Goal: Task Accomplishment & Management: Use online tool/utility

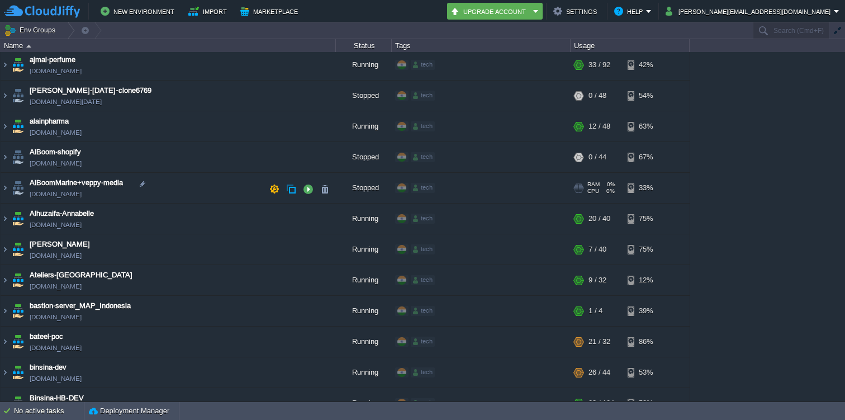
scroll to position [72, 0]
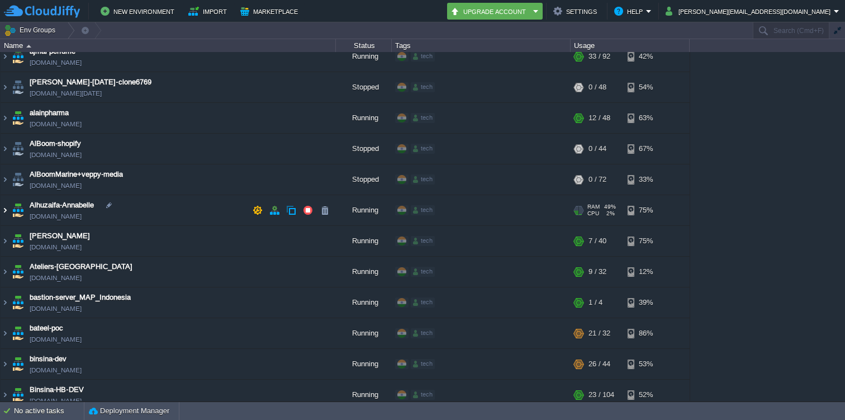
click at [3, 207] on img at bounding box center [5, 210] width 9 height 30
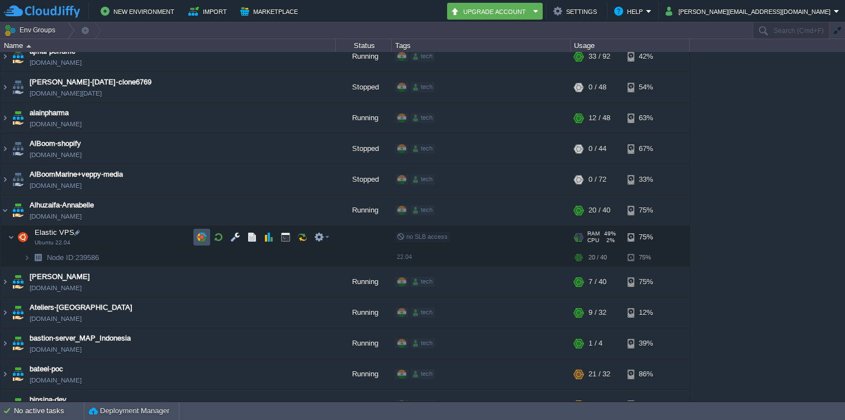
click at [200, 239] on button "button" at bounding box center [202, 237] width 10 height 10
click at [2, 278] on img at bounding box center [5, 282] width 9 height 30
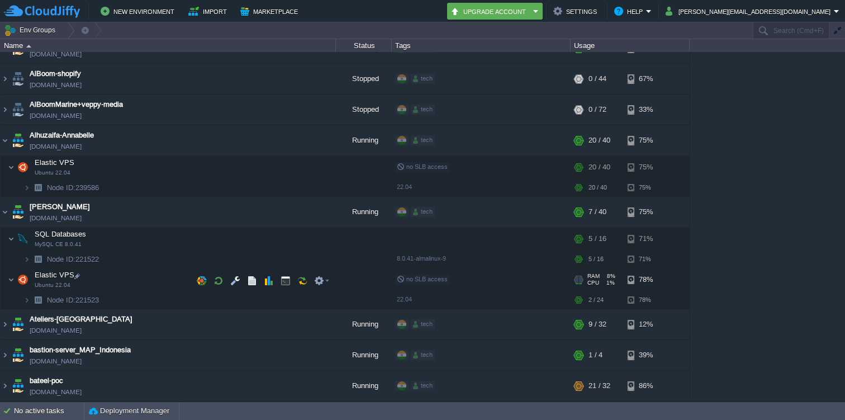
scroll to position [146, 0]
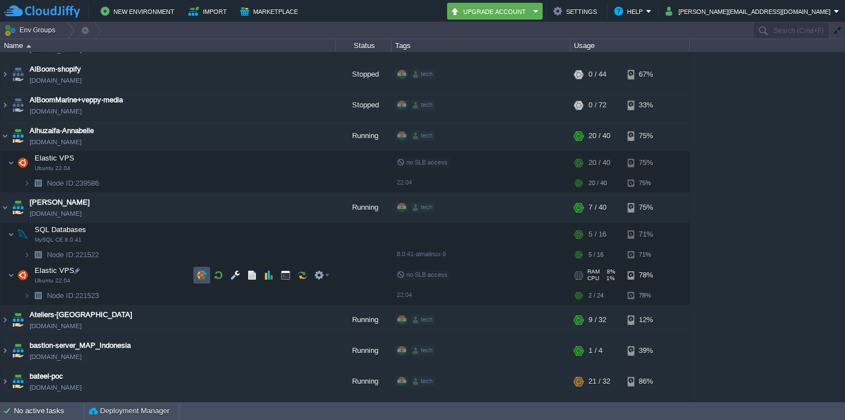
click at [203, 271] on button "button" at bounding box center [202, 275] width 10 height 10
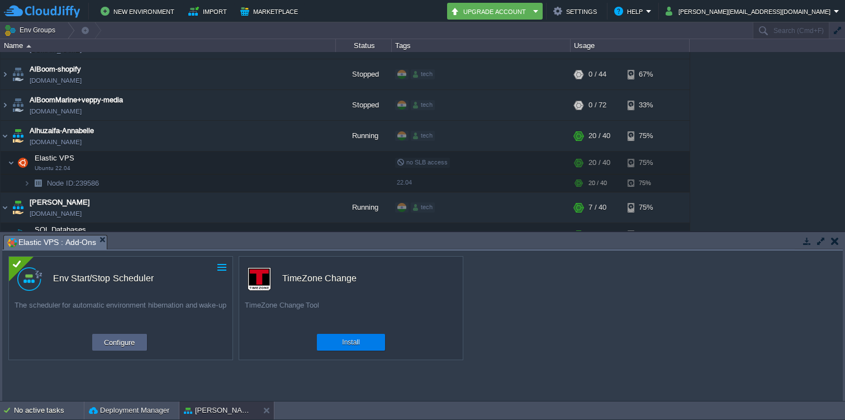
click at [225, 266] on button "button" at bounding box center [222, 267] width 10 height 10
click at [128, 339] on button "Configure" at bounding box center [119, 341] width 37 height 13
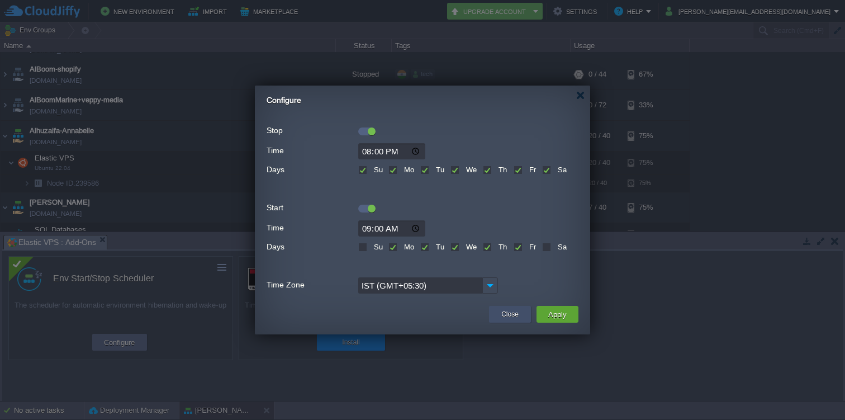
click at [505, 317] on button "Close" at bounding box center [510, 314] width 17 height 11
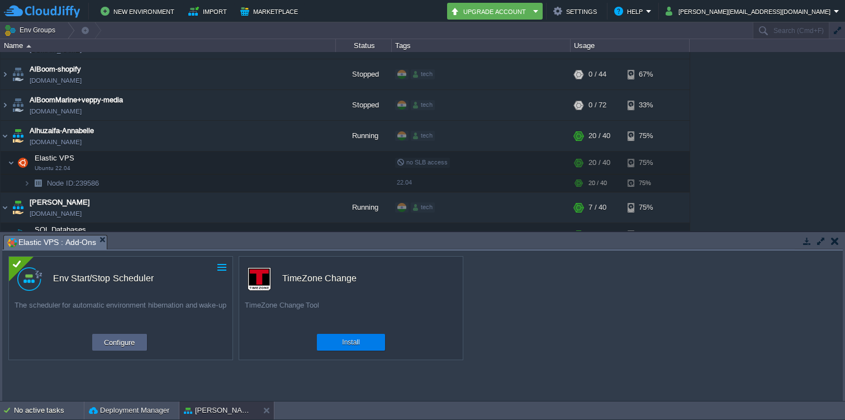
click at [225, 263] on button "button" at bounding box center [222, 267] width 10 height 10
click at [202, 287] on link "Uninstall" at bounding box center [197, 284] width 63 height 13
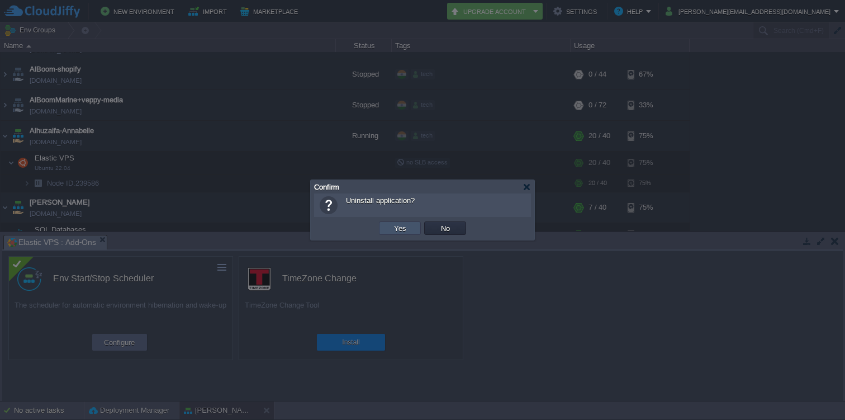
click at [408, 231] on button "Yes" at bounding box center [400, 228] width 19 height 10
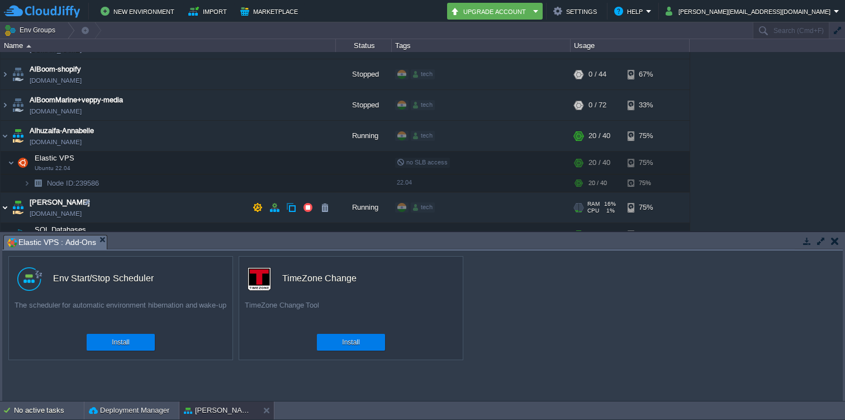
click at [4, 211] on img at bounding box center [5, 207] width 9 height 30
click at [834, 241] on button "button" at bounding box center [835, 241] width 8 height 10
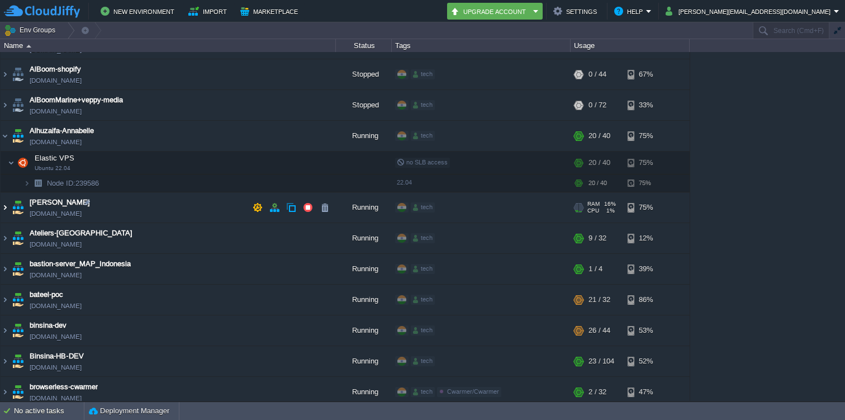
click at [2, 204] on img at bounding box center [5, 207] width 9 height 30
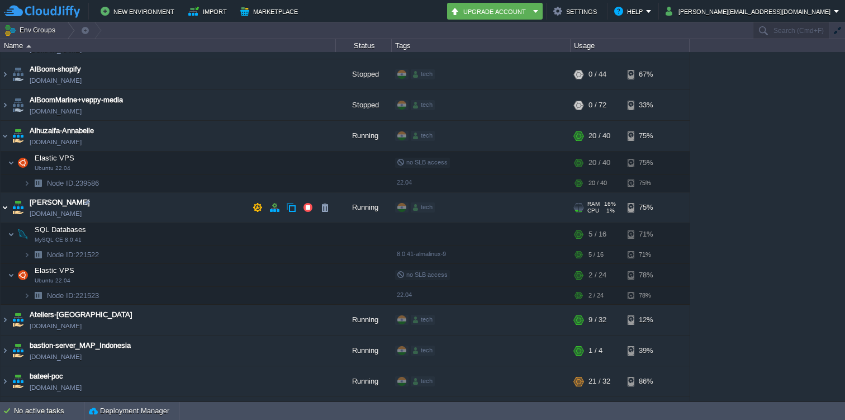
click at [4, 207] on img at bounding box center [5, 207] width 9 height 30
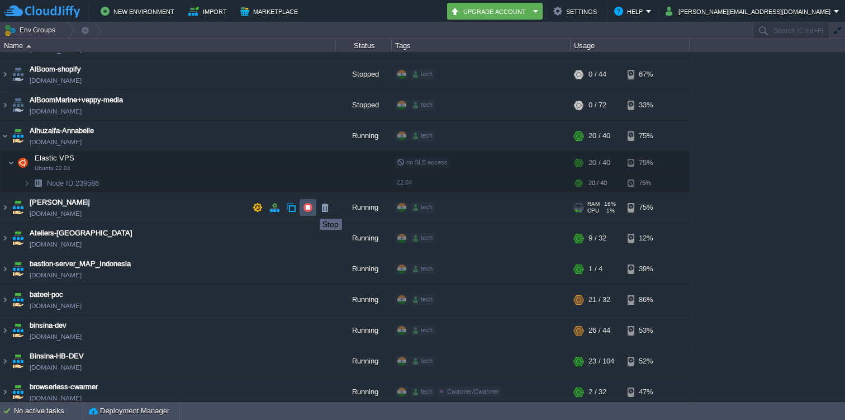
click at [308, 209] on button "button" at bounding box center [308, 207] width 10 height 10
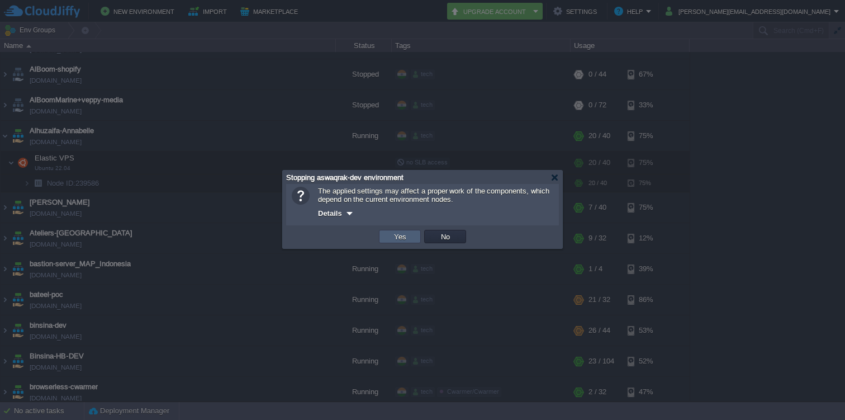
click at [395, 240] on button "Yes" at bounding box center [400, 236] width 19 height 10
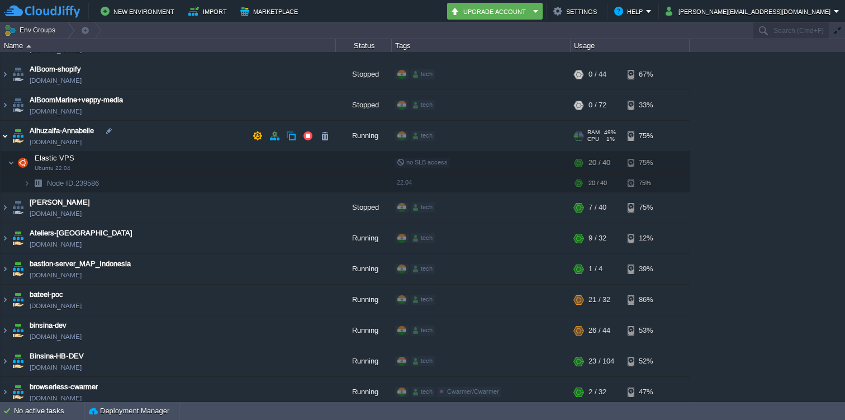
click at [7, 134] on img at bounding box center [5, 136] width 9 height 30
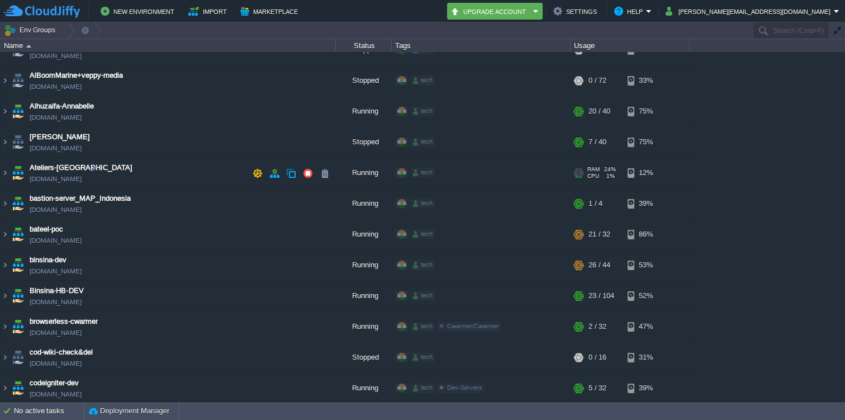
scroll to position [171, 0]
click at [8, 173] on img at bounding box center [5, 173] width 9 height 30
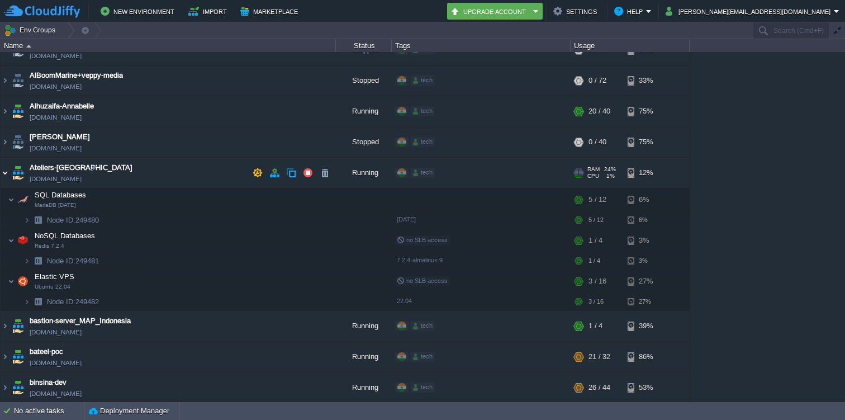
click at [2, 174] on img at bounding box center [5, 173] width 9 height 30
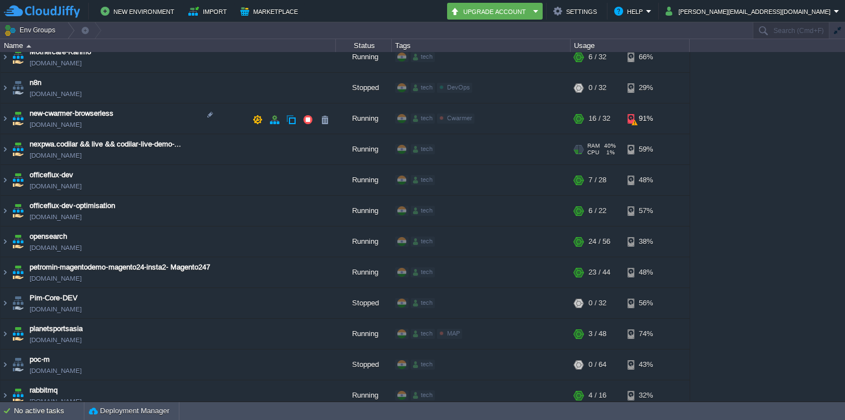
scroll to position [2488, 0]
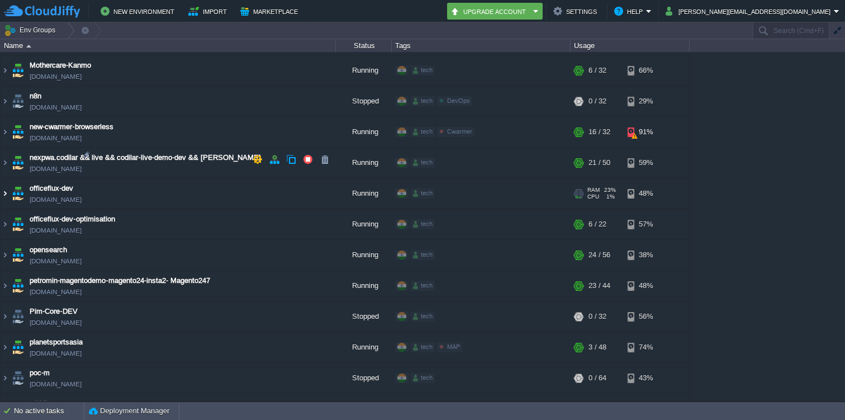
click at [5, 178] on img at bounding box center [5, 193] width 9 height 30
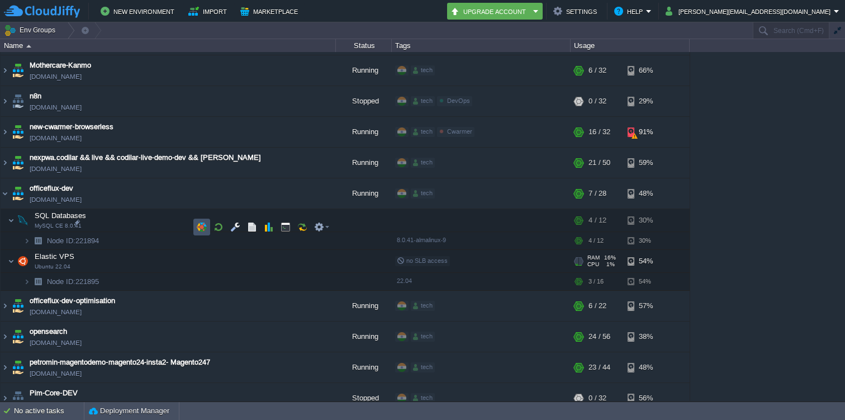
click at [201, 225] on button "button" at bounding box center [202, 227] width 10 height 10
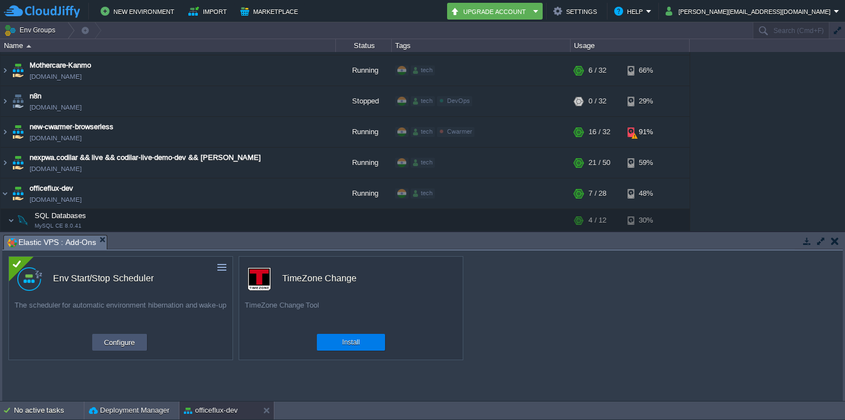
click at [136, 338] on button "Configure" at bounding box center [119, 341] width 37 height 13
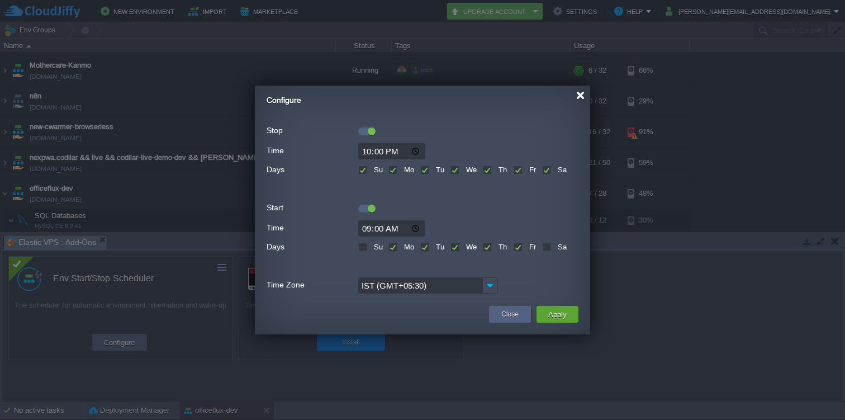
click at [581, 97] on div at bounding box center [580, 95] width 8 height 8
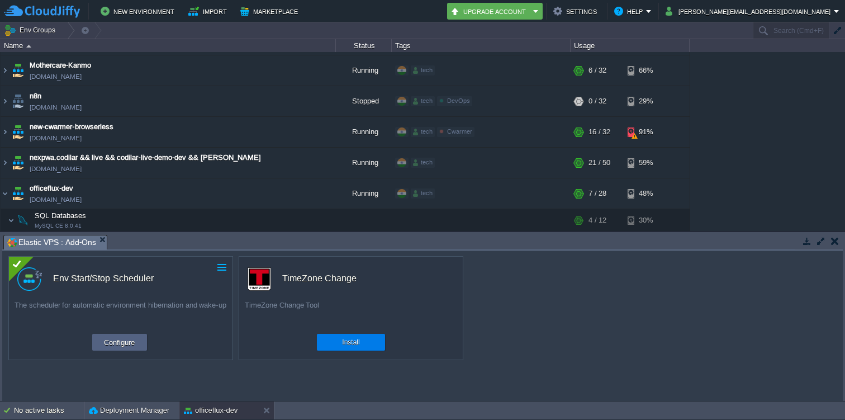
click at [221, 272] on button "button" at bounding box center [222, 267] width 10 height 10
click at [205, 291] on link "Uninstall" at bounding box center [197, 284] width 63 height 13
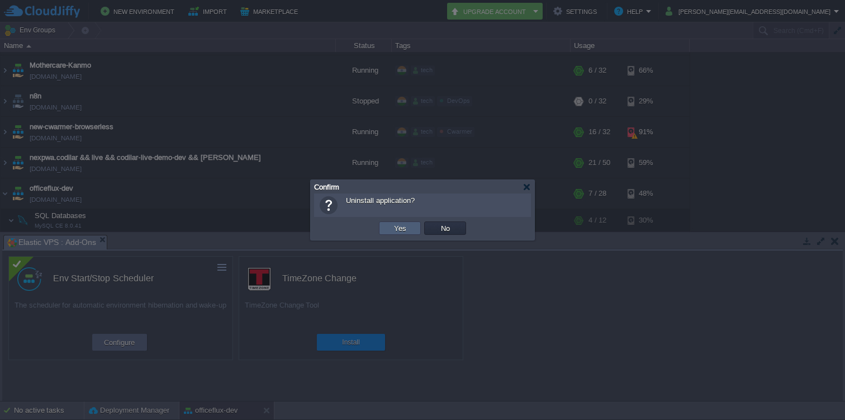
click at [398, 224] on button "Yes" at bounding box center [400, 228] width 19 height 10
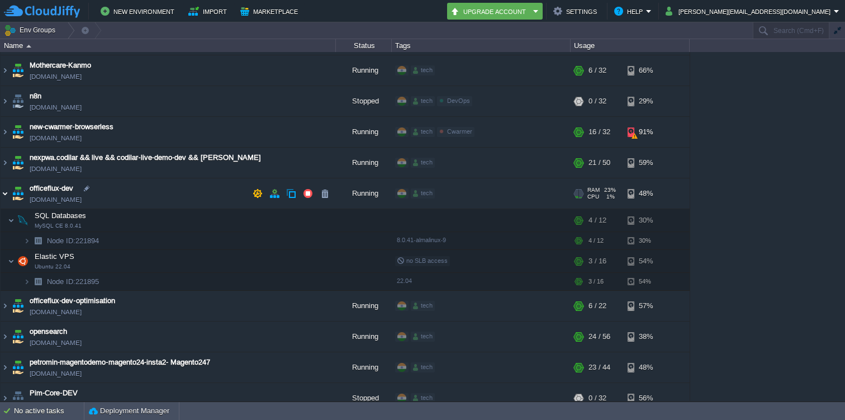
click at [6, 192] on img at bounding box center [5, 193] width 9 height 30
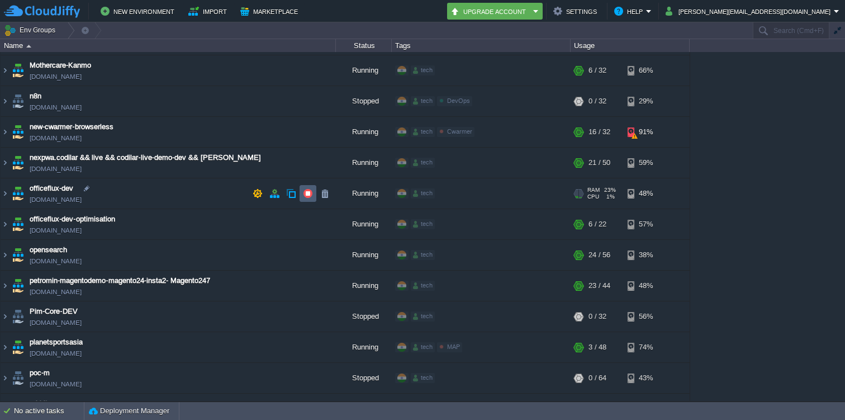
click at [306, 196] on button "button" at bounding box center [308, 193] width 10 height 10
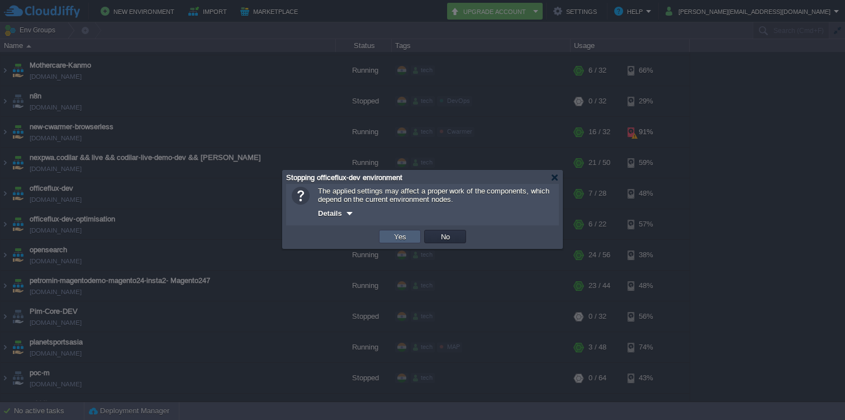
click at [399, 239] on button "Yes" at bounding box center [400, 236] width 19 height 10
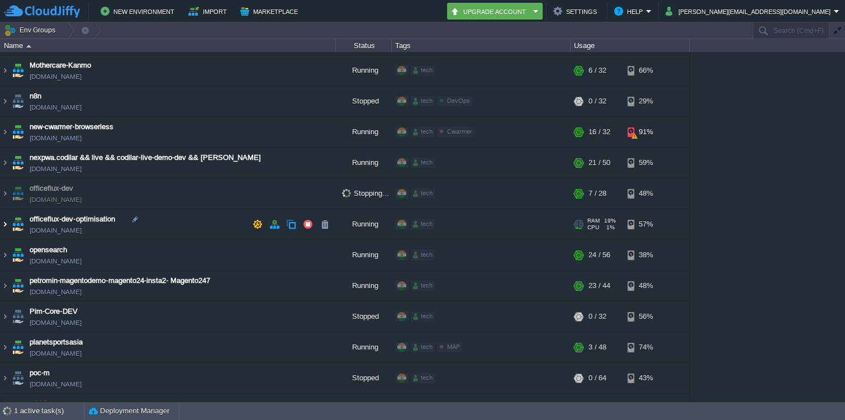
click at [6, 225] on img at bounding box center [5, 224] width 9 height 30
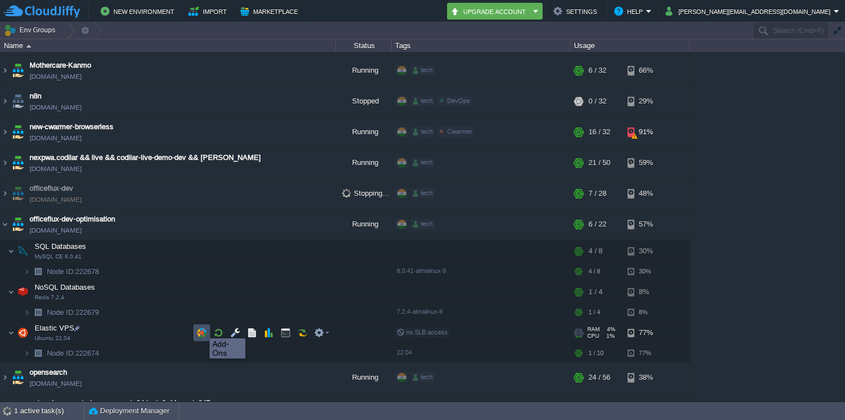
click at [201, 328] on button "button" at bounding box center [202, 333] width 10 height 10
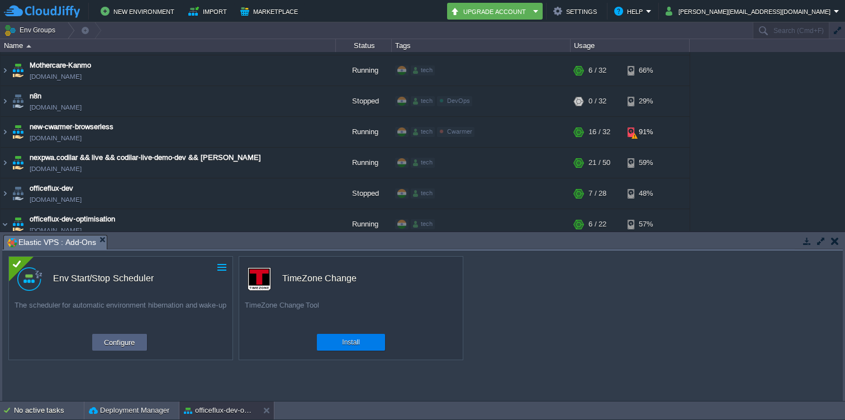
click at [219, 264] on button "button" at bounding box center [222, 267] width 10 height 10
click at [207, 281] on link "Uninstall" at bounding box center [197, 284] width 63 height 13
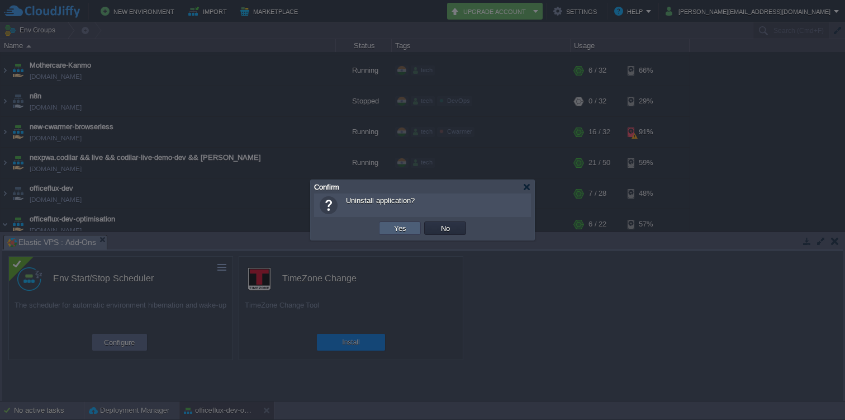
click at [397, 226] on button "Yes" at bounding box center [400, 228] width 19 height 10
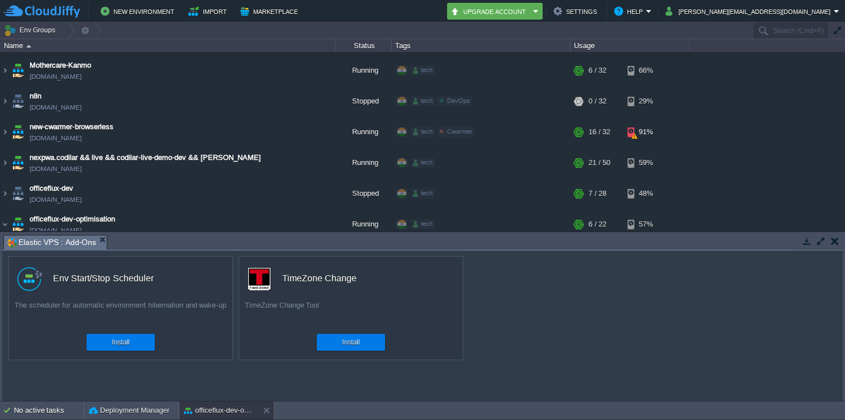
click at [833, 235] on td at bounding box center [835, 240] width 14 height 13
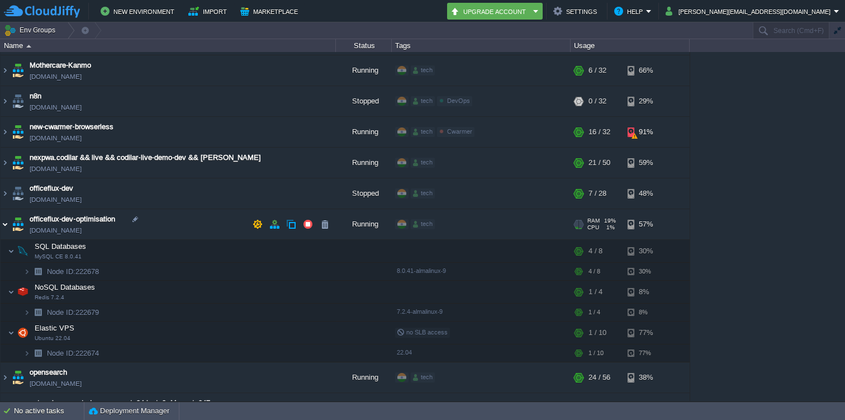
click at [7, 223] on img at bounding box center [5, 224] width 9 height 30
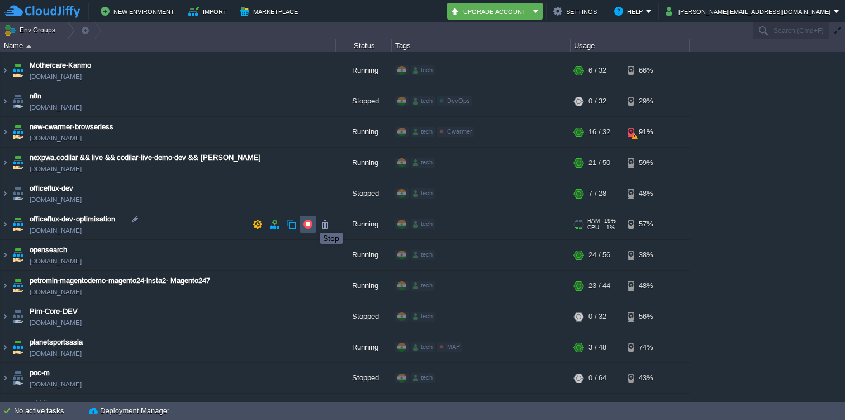
click at [310, 223] on button "button" at bounding box center [308, 224] width 10 height 10
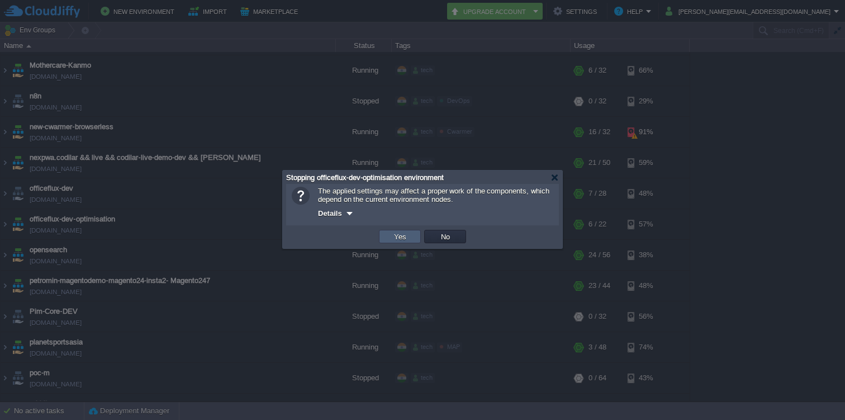
click at [408, 242] on button "Yes" at bounding box center [400, 236] width 19 height 10
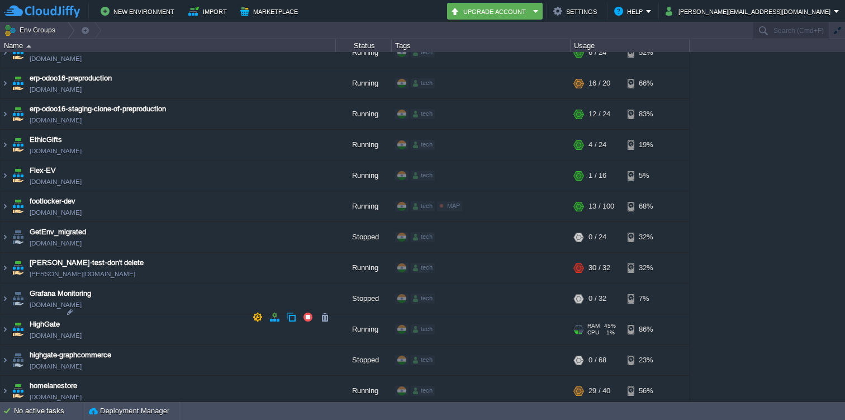
scroll to position [1313, 0]
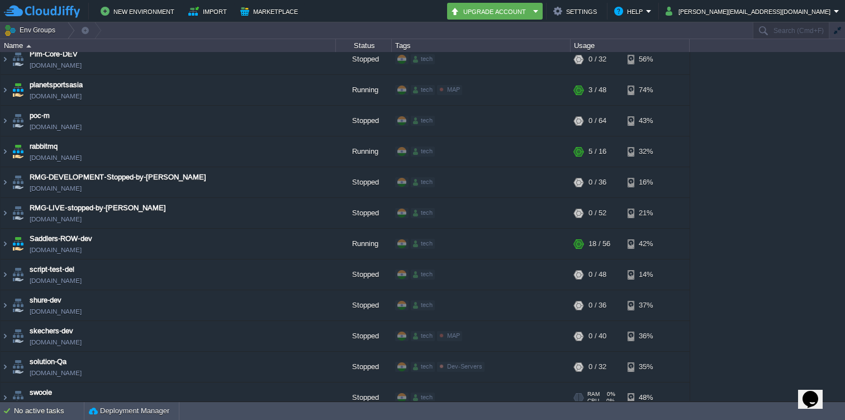
scroll to position [2930, 0]
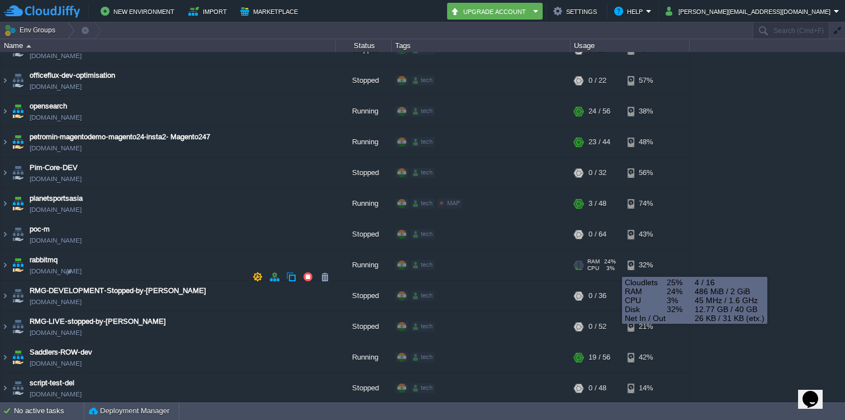
scroll to position [2585, 0]
